Goal: Task Accomplishment & Management: Use online tool/utility

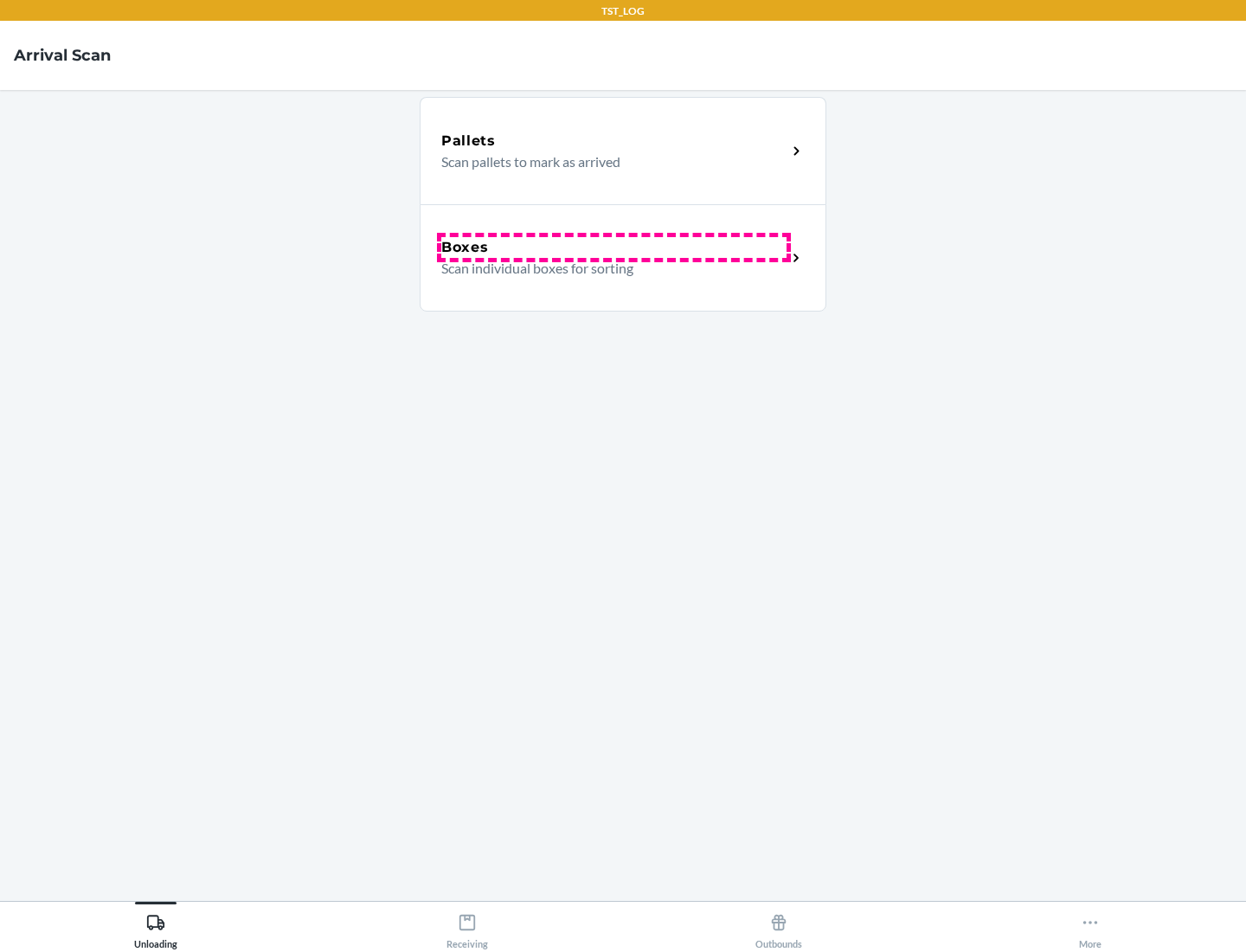
click at [614, 247] on div "Boxes" at bounding box center [613, 247] width 345 height 21
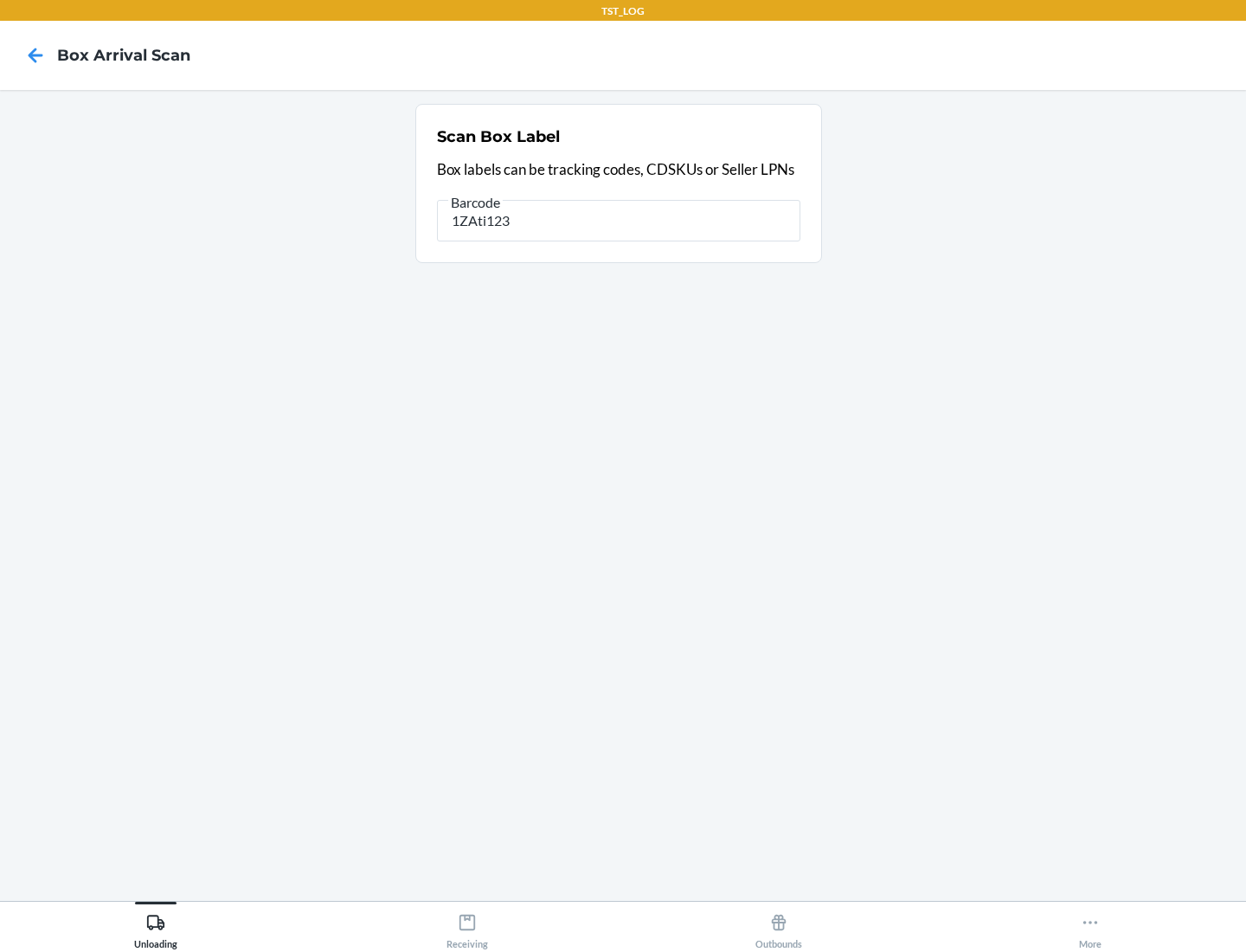
type input "1ZAti123"
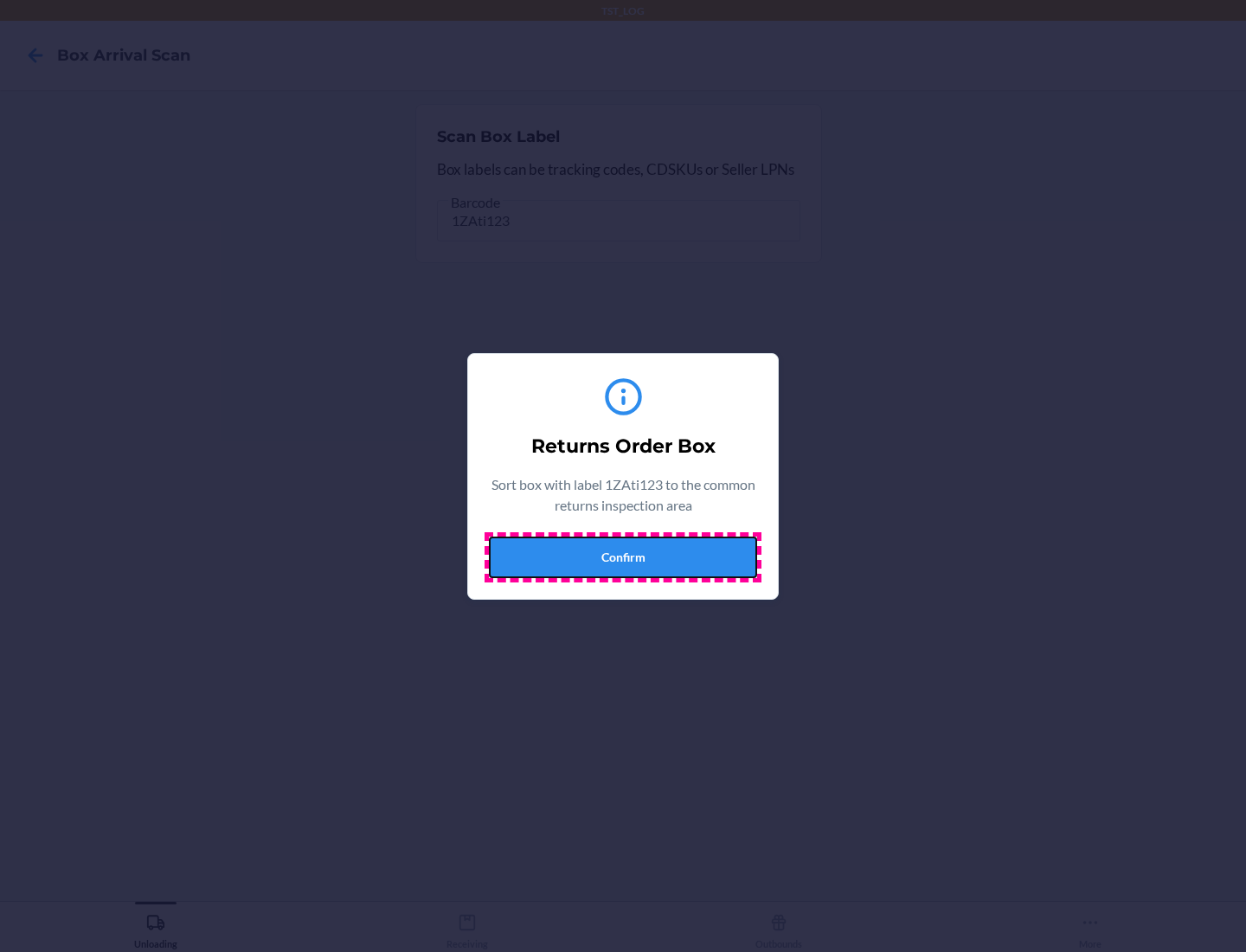
click at [623, 556] on button "Confirm" at bounding box center [623, 558] width 268 height 42
